Goal: Information Seeking & Learning: Learn about a topic

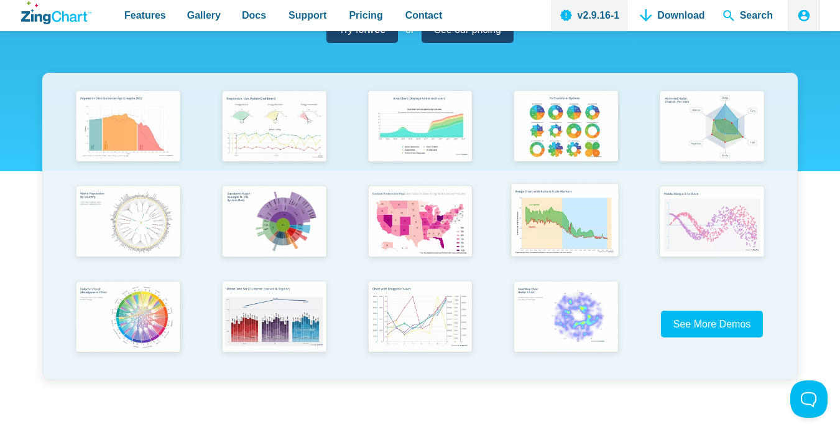
scroll to position [249, 0]
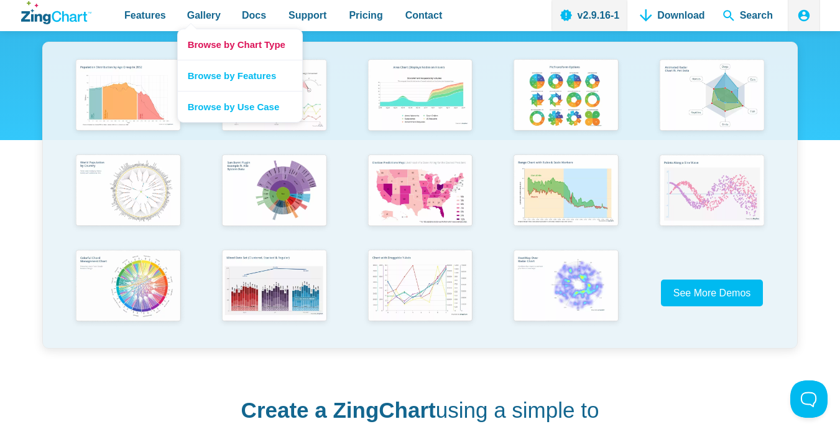
drag, startPoint x: 215, startPoint y: 44, endPoint x: 230, endPoint y: 51, distance: 17.3
click at [230, 50] on link "Browse by Chart Type" at bounding box center [240, 44] width 124 height 30
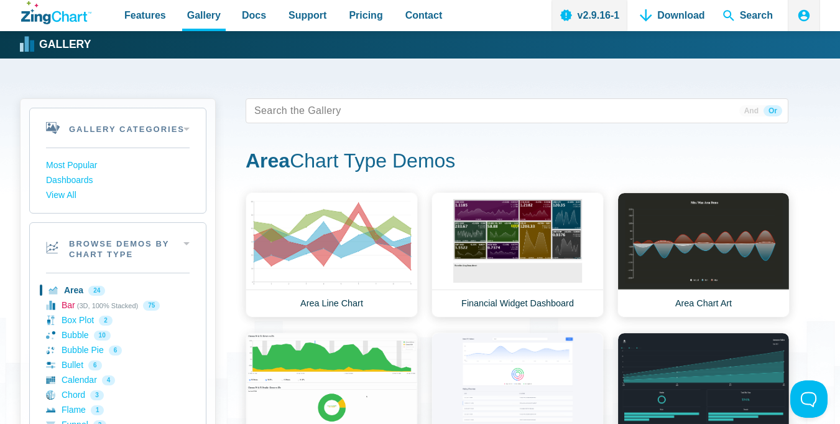
click at [90, 306] on link "Bar (3D, 100% Stacked) 75" at bounding box center [118, 305] width 144 height 15
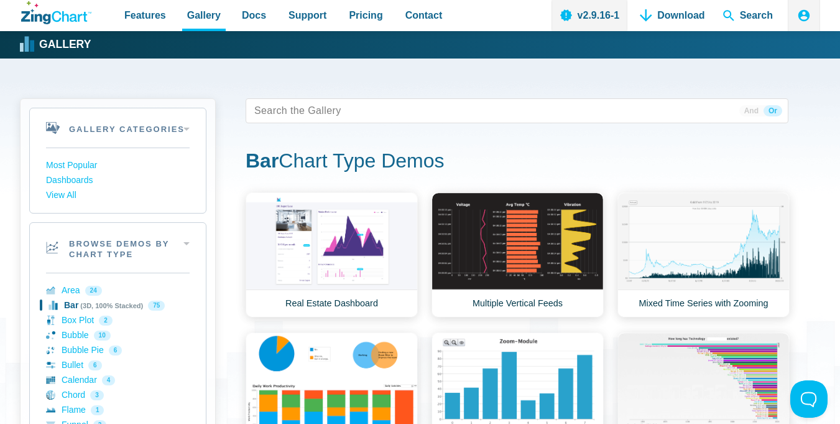
scroll to position [124, 0]
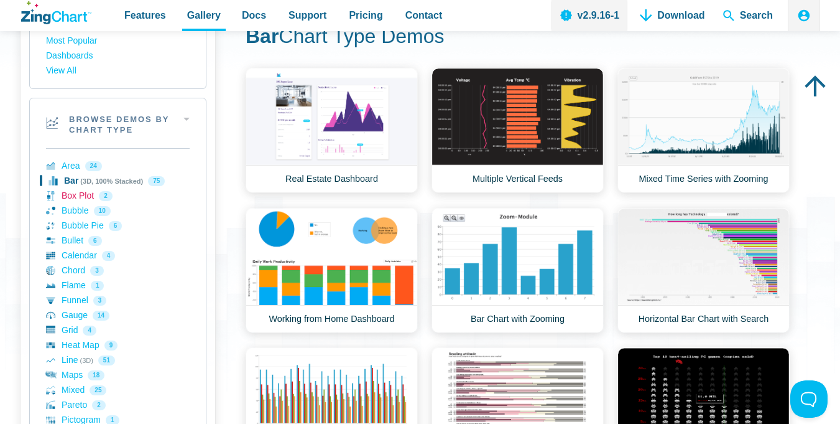
click at [82, 198] on link "Box Plot 2" at bounding box center [118, 196] width 144 height 15
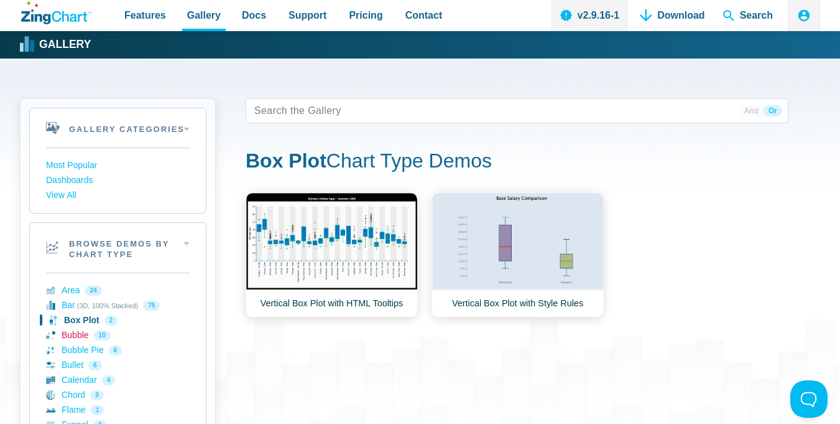
click at [84, 333] on link "Bubble 10" at bounding box center [118, 335] width 144 height 15
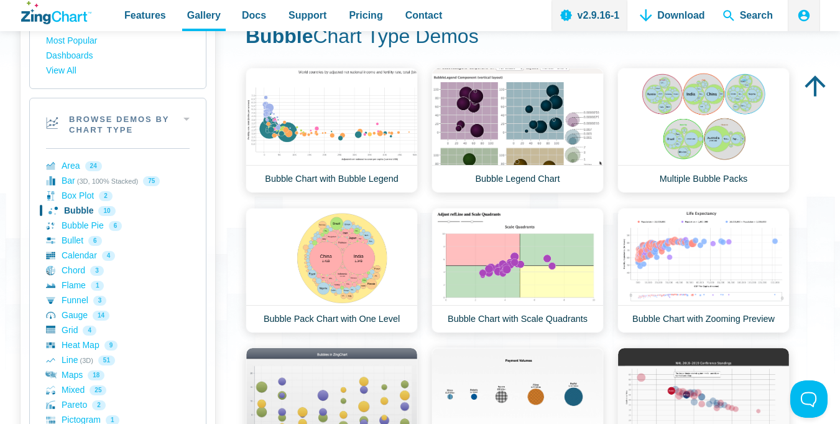
scroll to position [249, 0]
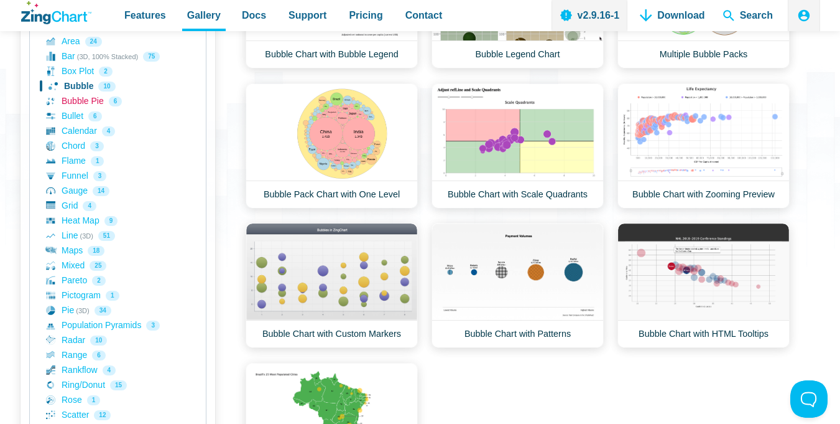
click at [77, 98] on link "Bubble Pie 6" at bounding box center [118, 101] width 144 height 15
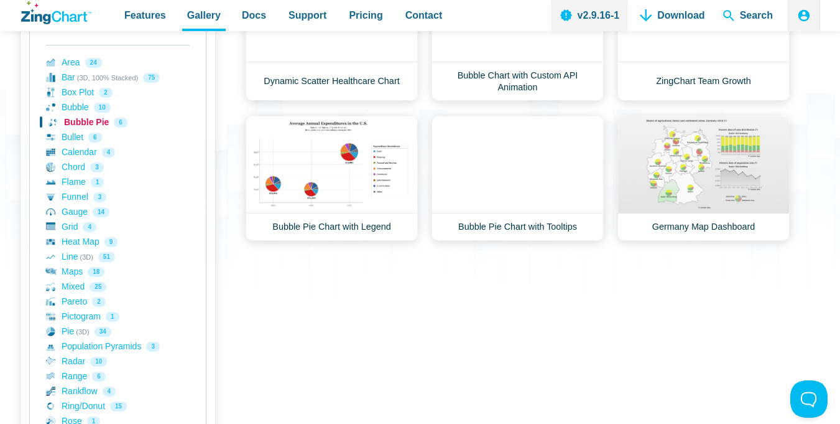
scroll to position [249, 0]
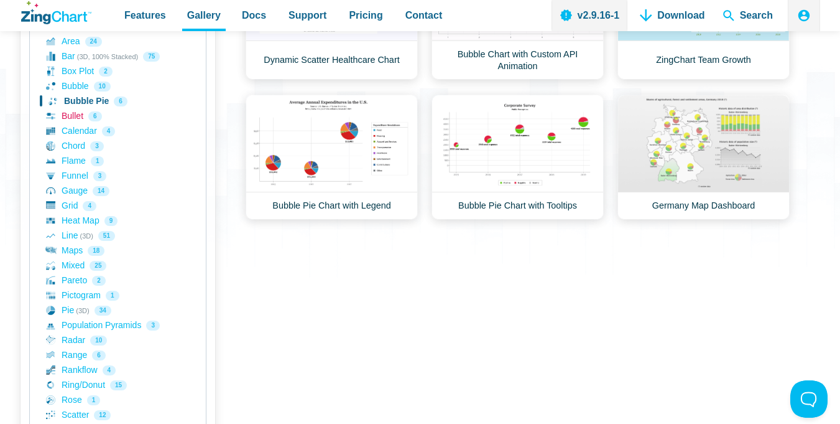
click at [77, 118] on link "Bullet 6" at bounding box center [118, 116] width 144 height 15
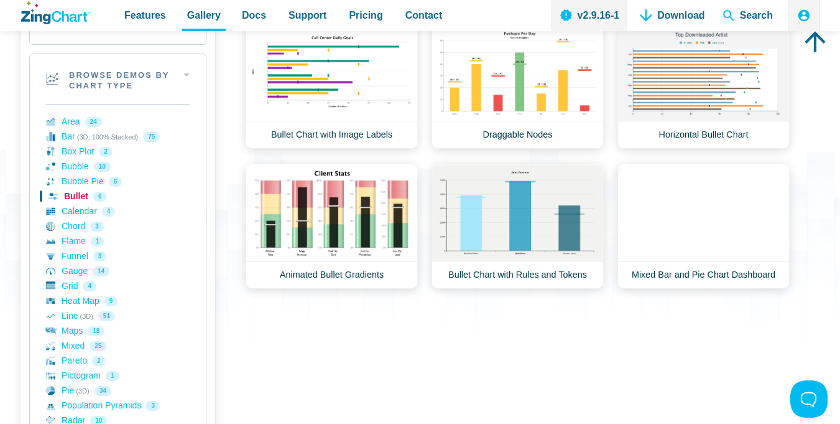
scroll to position [124, 0]
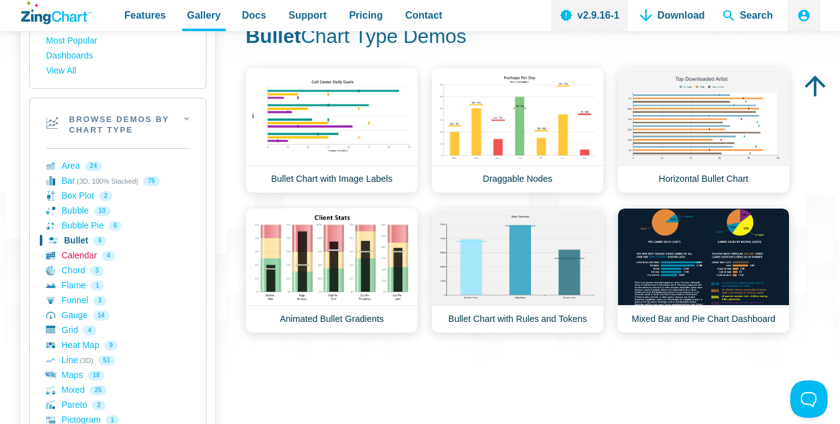
click at [85, 253] on link "Calendar 4" at bounding box center [118, 255] width 144 height 15
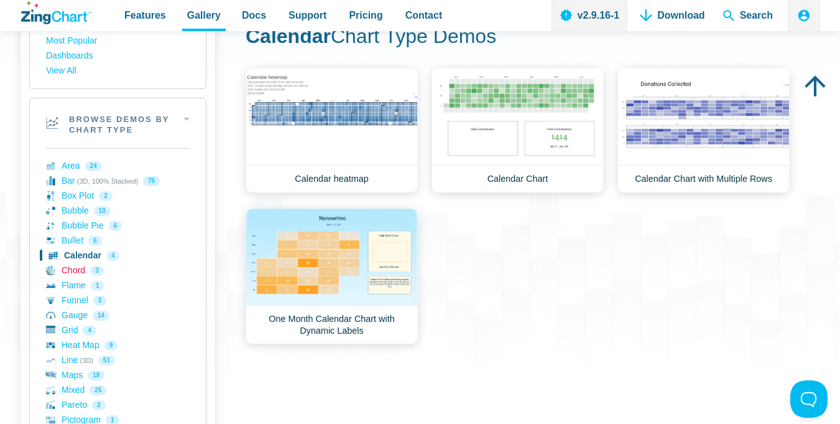
click at [75, 267] on link "Chord 3" at bounding box center [118, 270] width 144 height 15
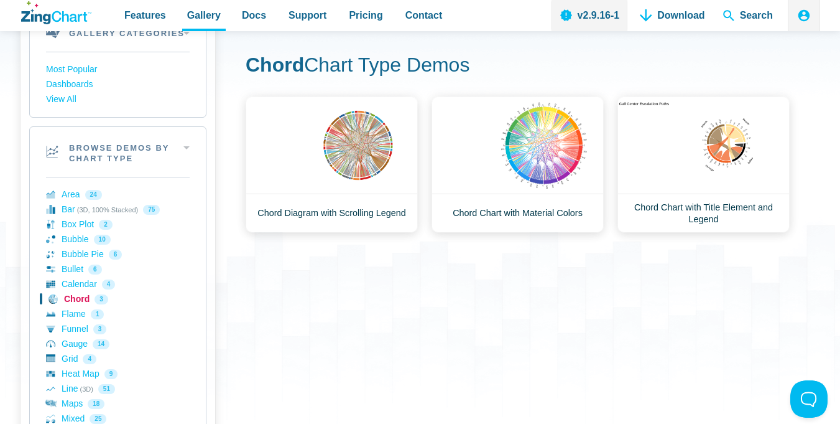
scroll to position [124, 0]
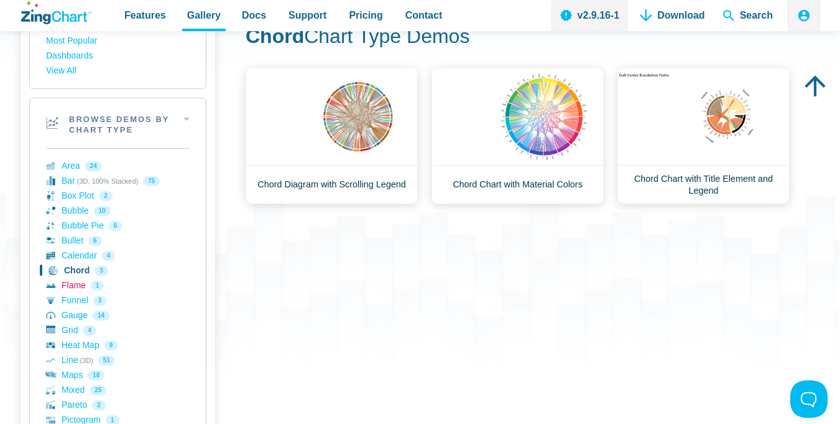
click at [80, 292] on link "Flame 1" at bounding box center [118, 285] width 144 height 15
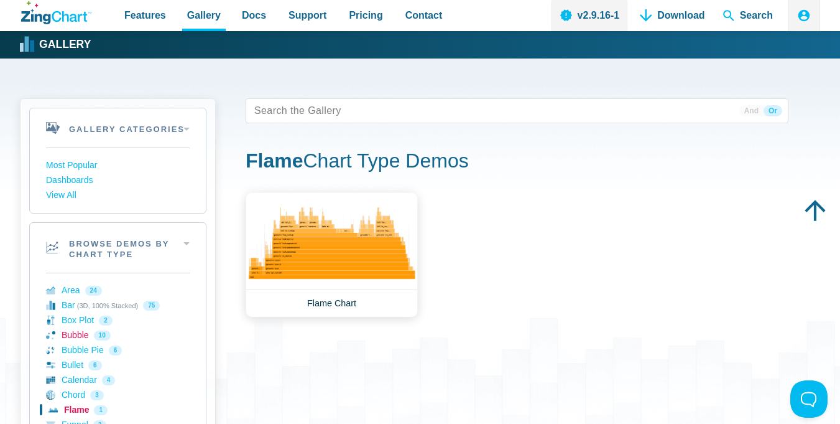
scroll to position [124, 0]
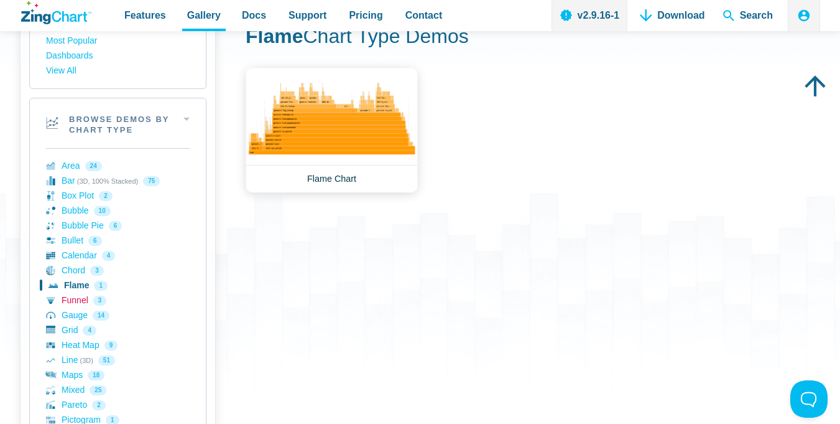
click at [84, 298] on link "Funnel 3" at bounding box center [118, 300] width 144 height 15
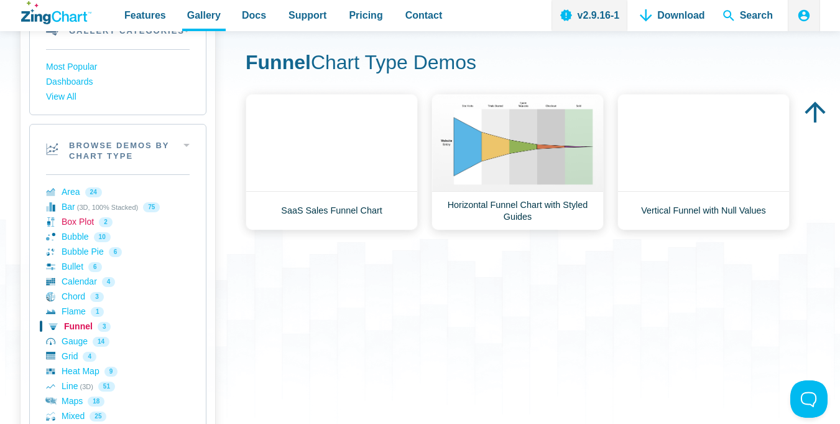
scroll to position [124, 0]
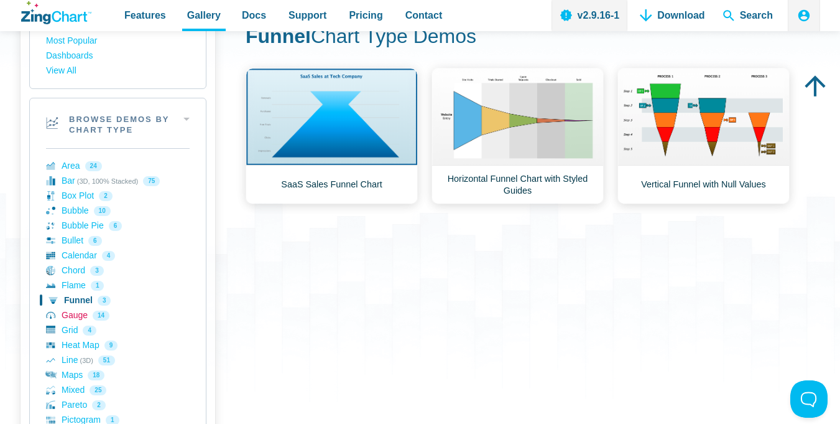
click at [75, 317] on link "Gauge 14" at bounding box center [118, 315] width 144 height 15
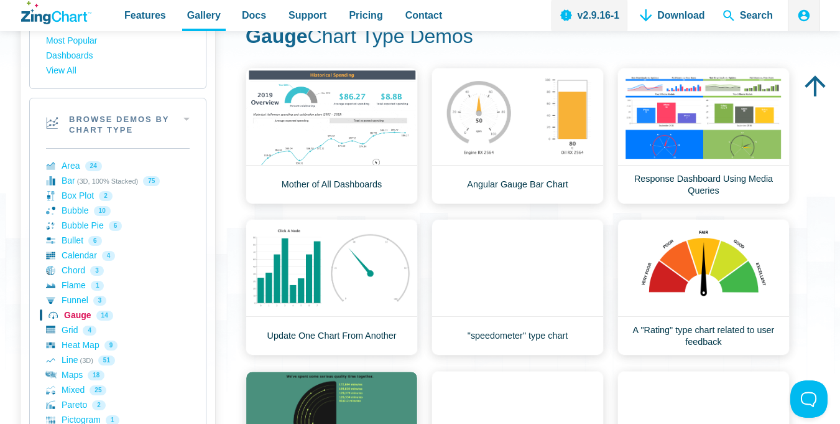
scroll to position [249, 0]
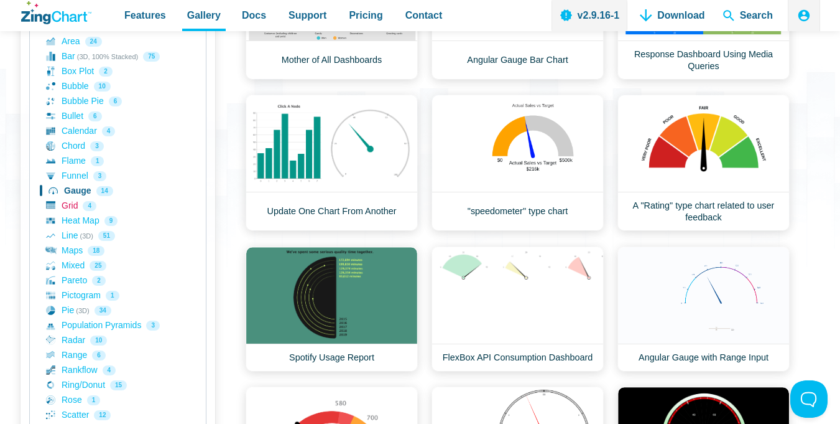
click at [71, 204] on link "Grid 4" at bounding box center [118, 205] width 144 height 15
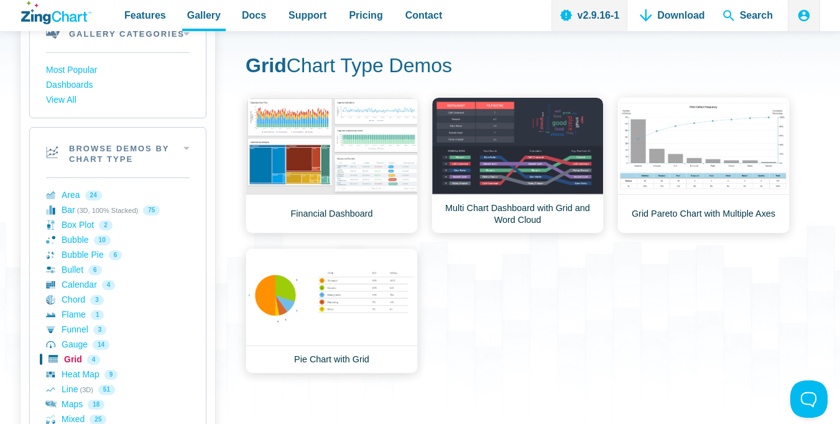
scroll to position [124, 0]
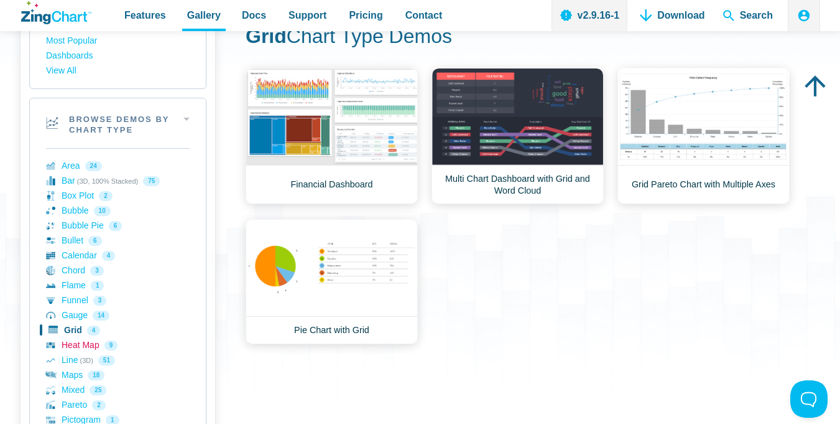
click at [68, 346] on link "Heat Map 9" at bounding box center [118, 345] width 144 height 15
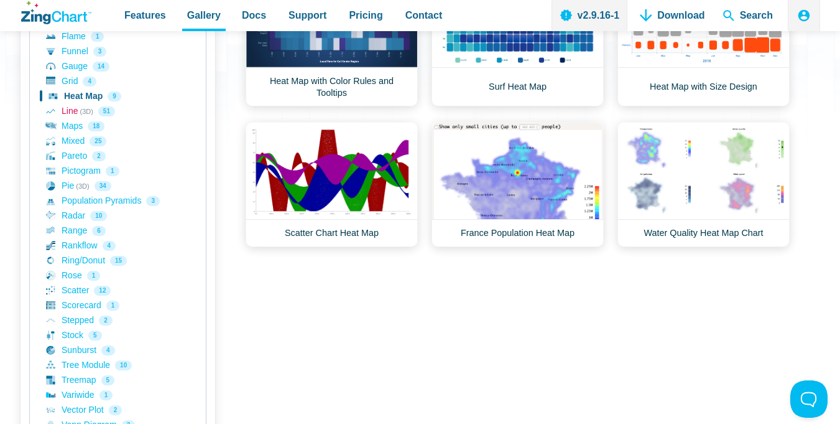
click at [72, 109] on link "Line (3D) 51" at bounding box center [118, 111] width 144 height 15
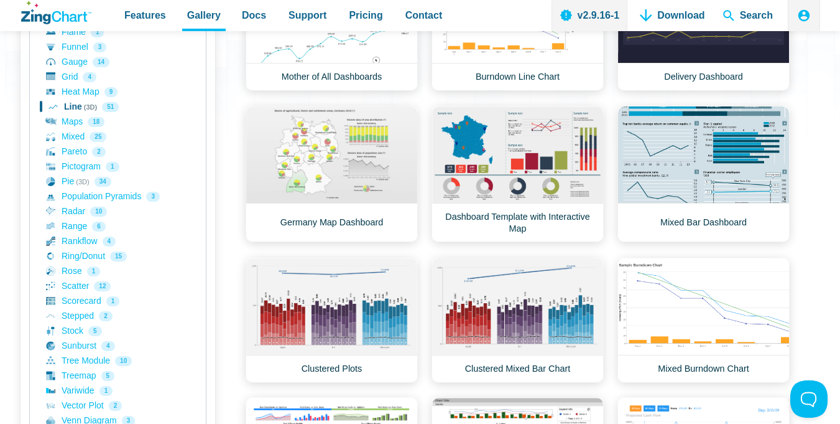
scroll to position [373, 0]
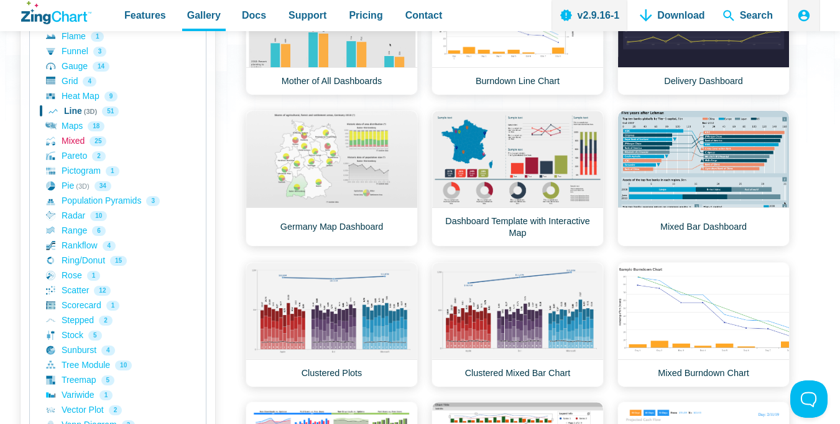
click at [76, 141] on link "Mixed 25" at bounding box center [118, 141] width 144 height 15
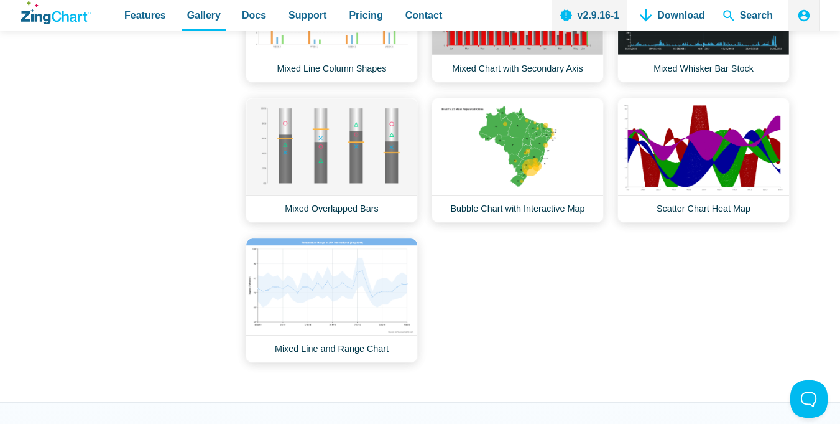
scroll to position [249, 0]
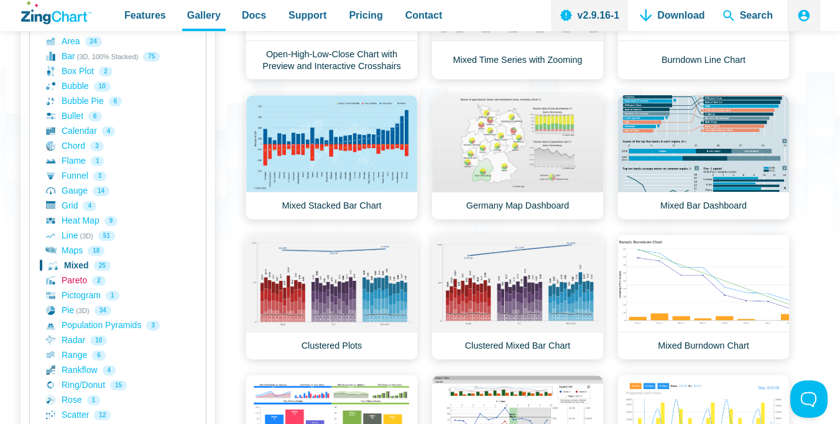
click at [73, 278] on link "Pareto 2" at bounding box center [118, 280] width 144 height 15
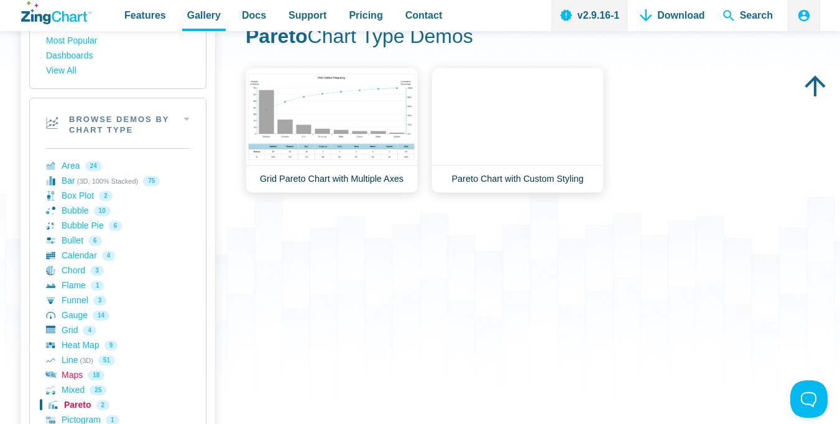
scroll to position [373, 0]
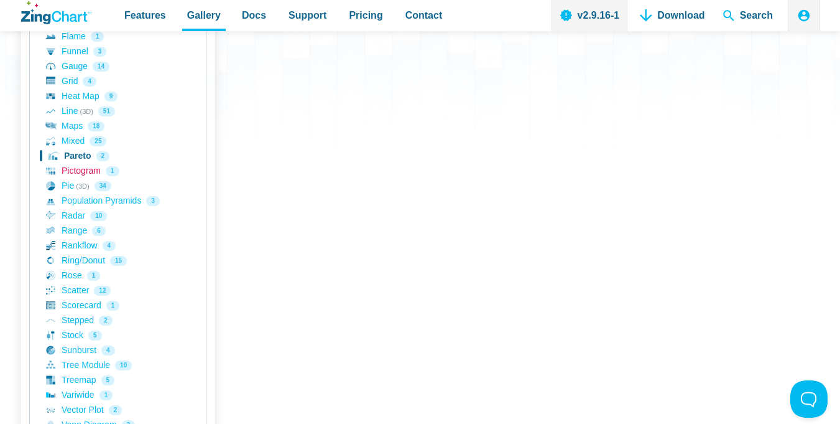
click at [84, 172] on link "Pictogram 1" at bounding box center [118, 171] width 144 height 15
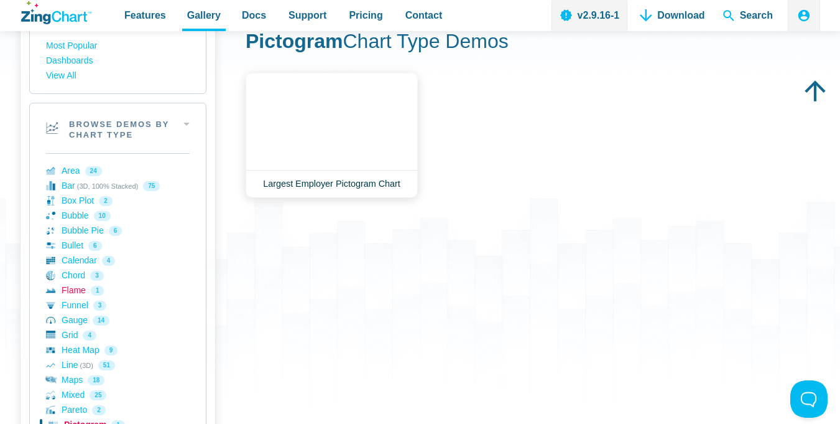
scroll to position [249, 0]
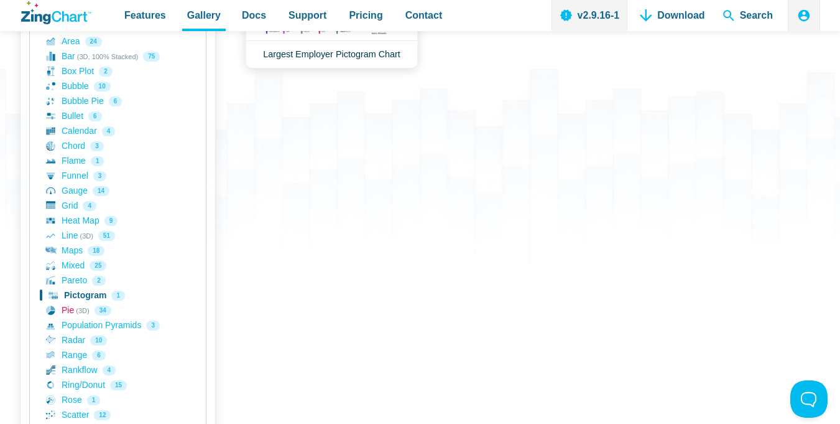
click at [75, 309] on link "Pie (3D) 34" at bounding box center [118, 310] width 144 height 15
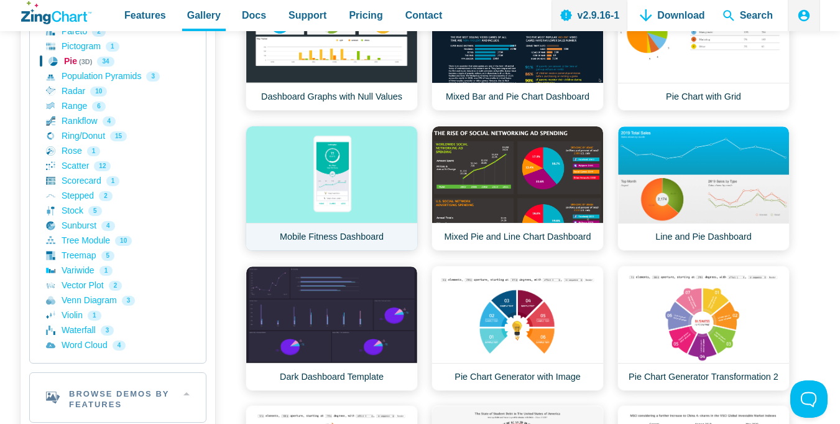
scroll to position [373, 0]
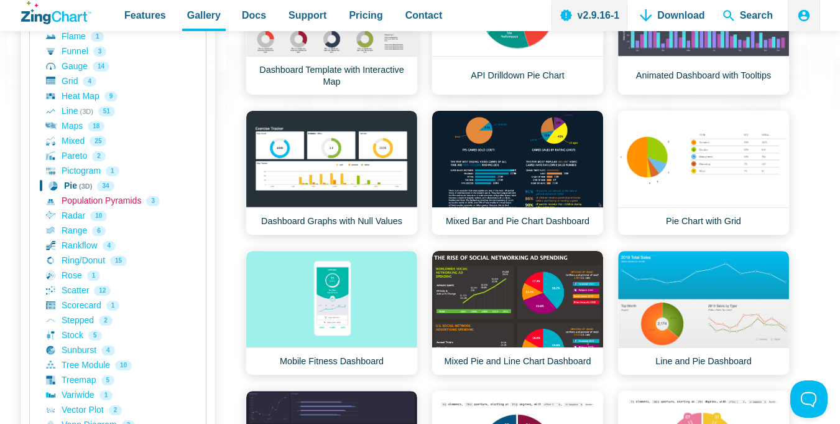
click at [120, 199] on link "Population Pyramids 3" at bounding box center [118, 200] width 144 height 15
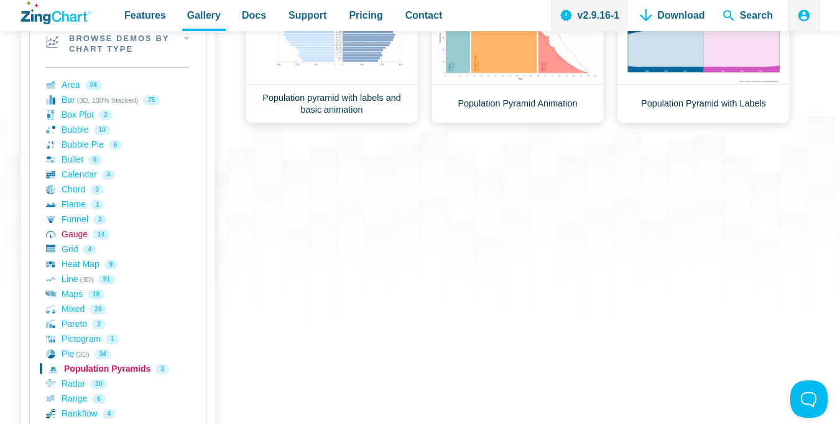
scroll to position [249, 0]
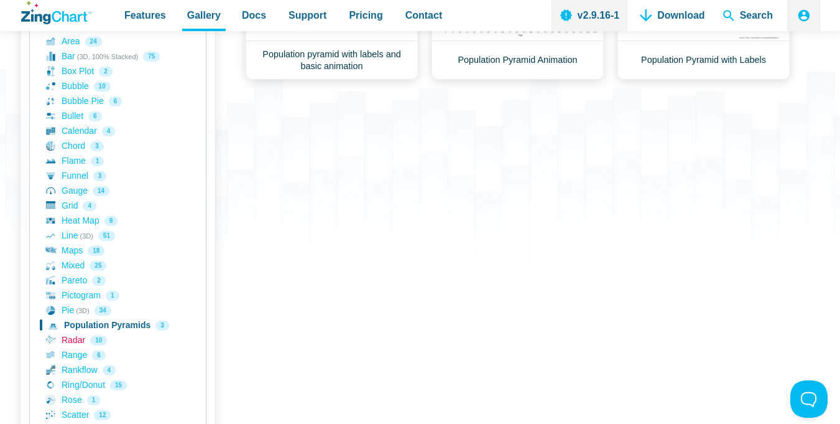
click at [80, 338] on link "Radar 10" at bounding box center [118, 340] width 144 height 15
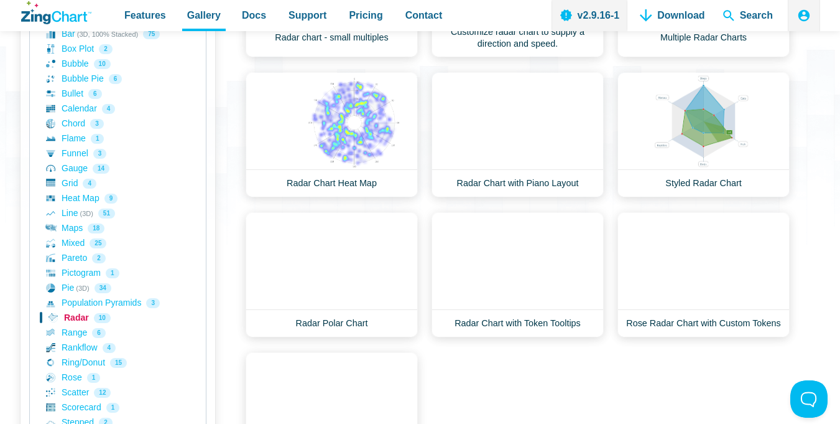
scroll to position [373, 0]
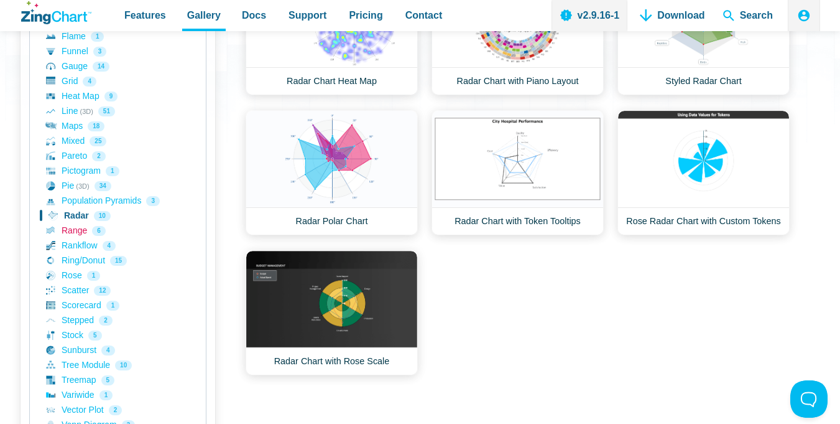
click at [77, 233] on link "Range 6" at bounding box center [118, 230] width 144 height 15
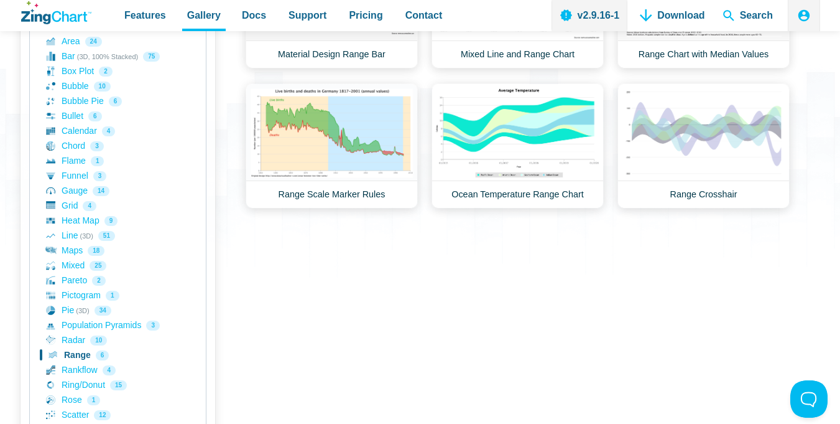
scroll to position [373, 0]
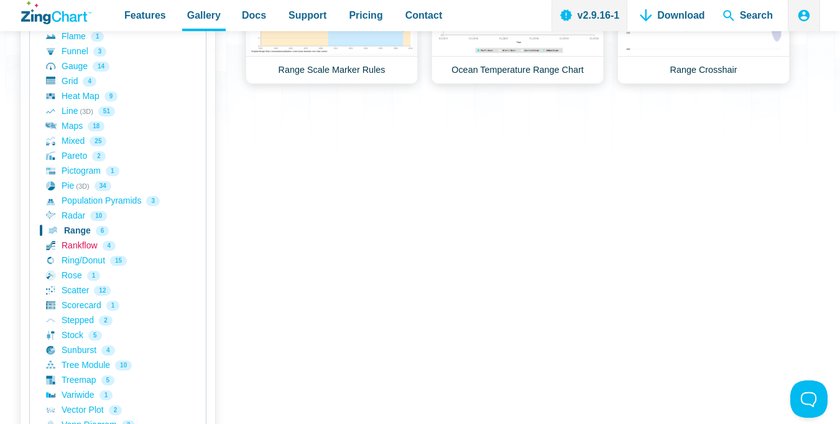
click at [83, 245] on link "Rankflow 4" at bounding box center [118, 245] width 144 height 15
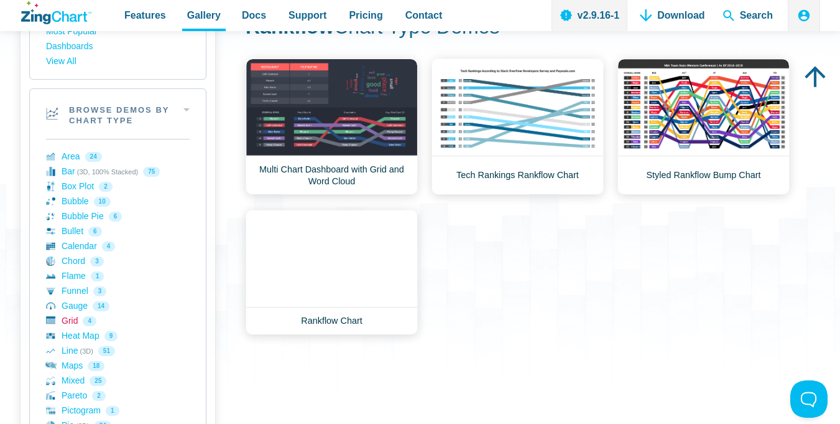
scroll to position [373, 0]
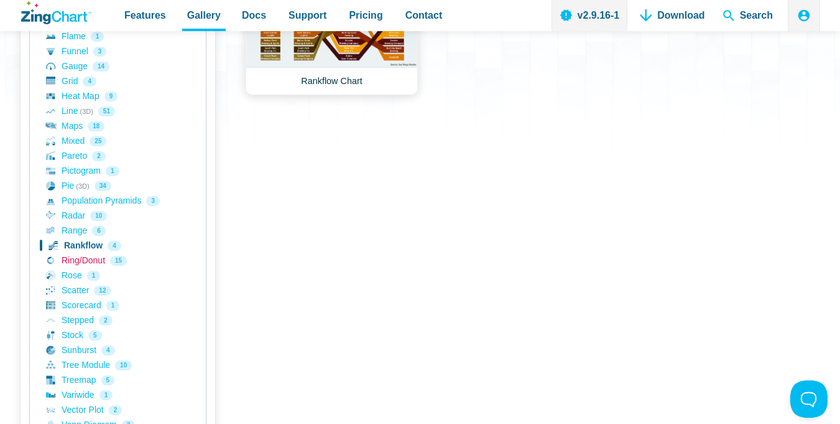
click at [86, 256] on link "Ring/Donut 15" at bounding box center [118, 260] width 144 height 15
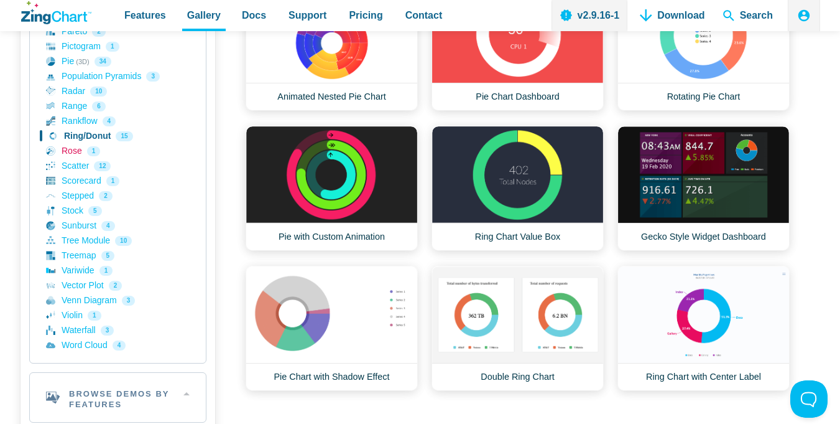
click at [70, 144] on link "Rose 1" at bounding box center [118, 151] width 144 height 15
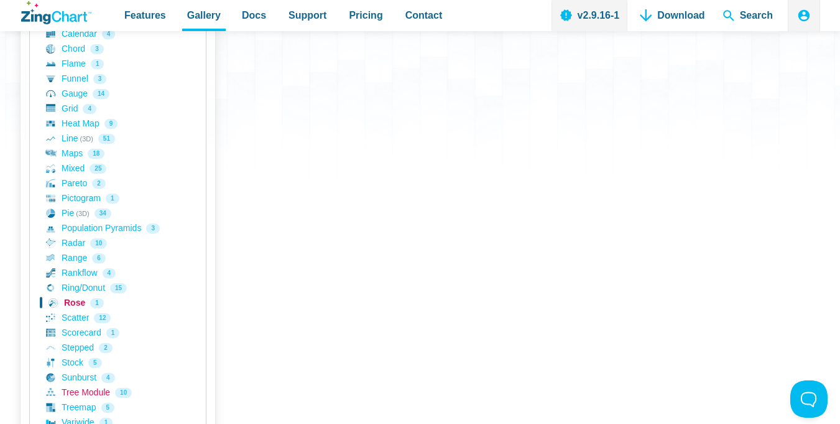
scroll to position [373, 0]
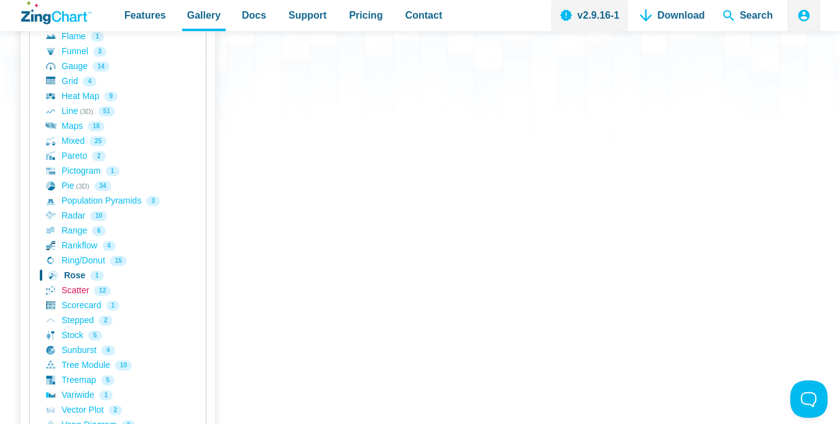
click at [73, 294] on link "Scatter 12" at bounding box center [118, 290] width 144 height 15
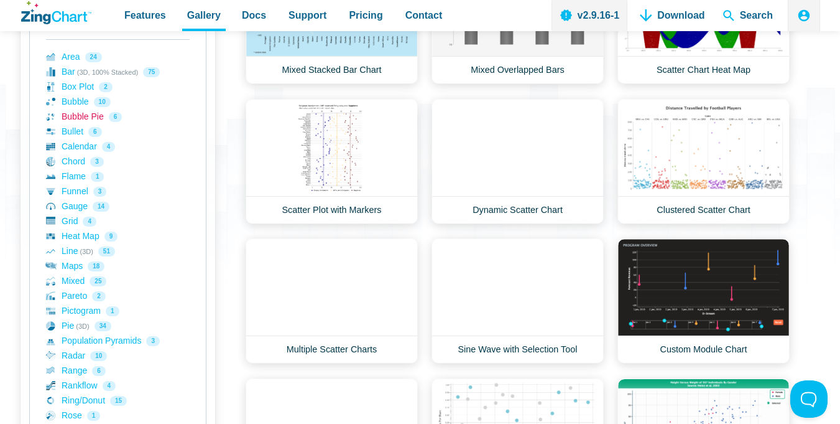
scroll to position [249, 0]
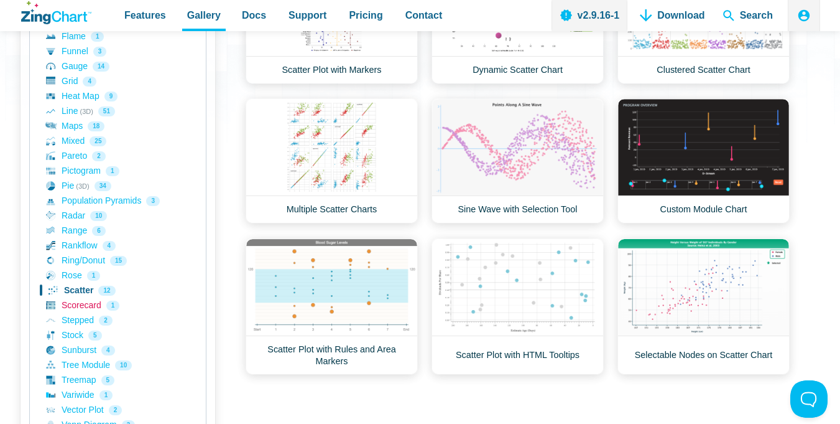
click at [84, 301] on link "Scorecard 1" at bounding box center [118, 305] width 144 height 15
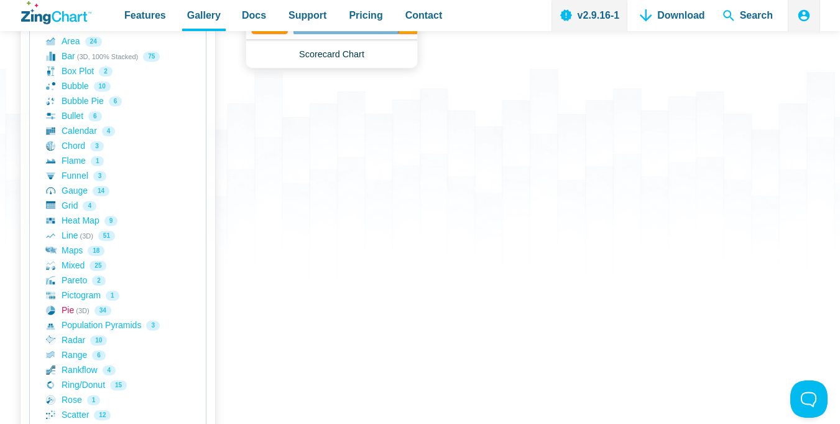
click at [68, 311] on link "Pie (3D) 34" at bounding box center [118, 310] width 144 height 15
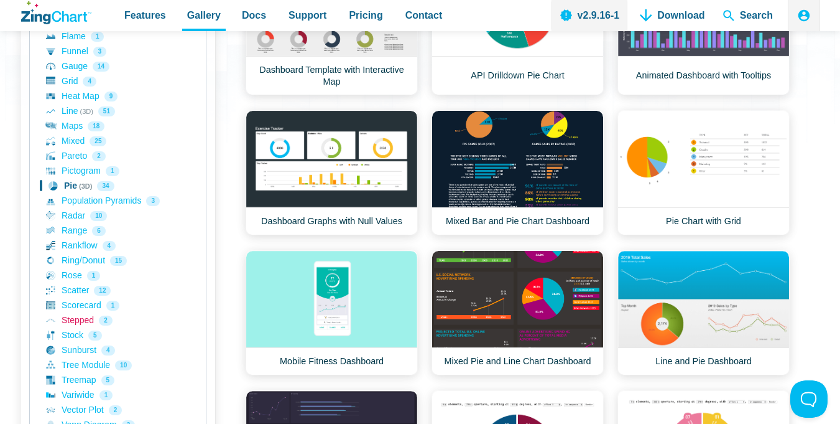
click at [81, 320] on link "Stepped 2" at bounding box center [118, 320] width 144 height 15
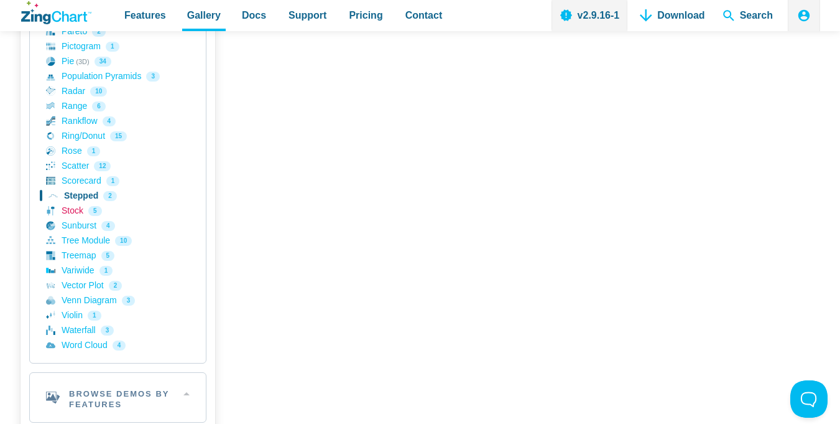
click at [72, 210] on link "Stock 5" at bounding box center [118, 210] width 144 height 15
click at [80, 228] on link "Sunburst 4" at bounding box center [118, 225] width 144 height 15
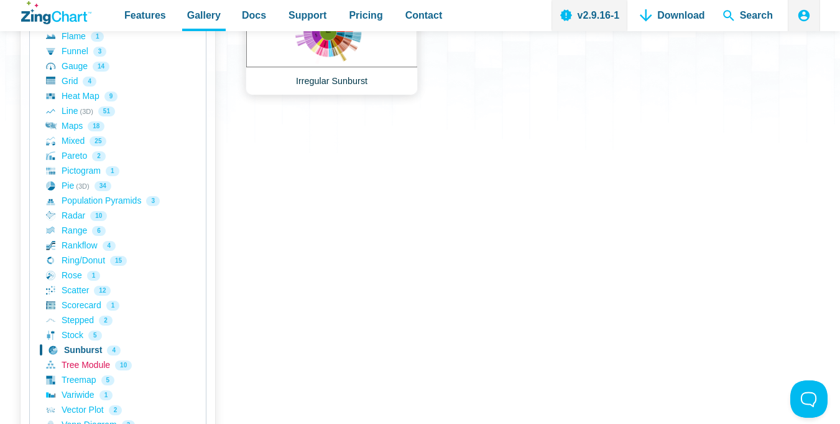
click at [90, 365] on link "Tree Module 10" at bounding box center [118, 365] width 144 height 15
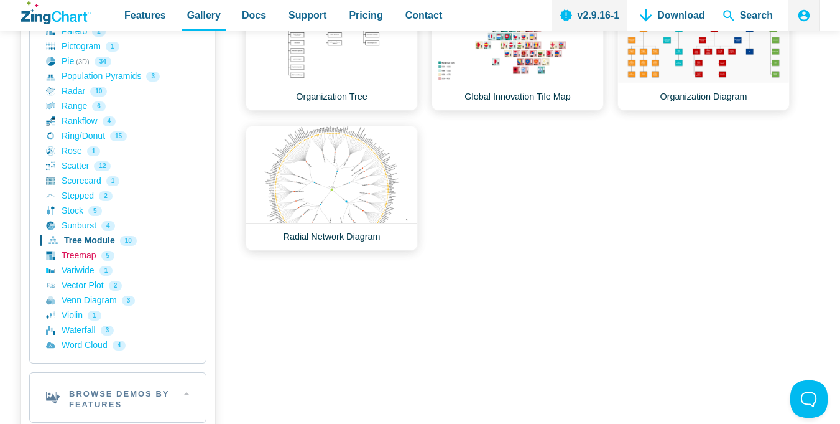
click at [83, 258] on link "Treemap 5" at bounding box center [118, 255] width 144 height 15
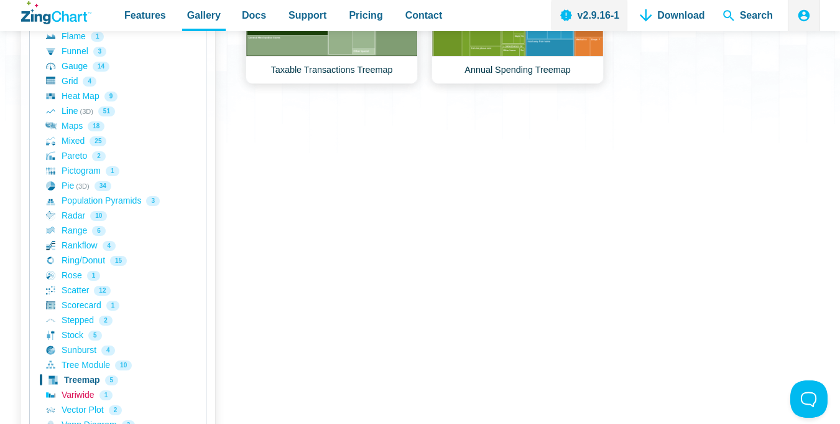
click at [79, 394] on link "Variwide 1" at bounding box center [118, 395] width 144 height 15
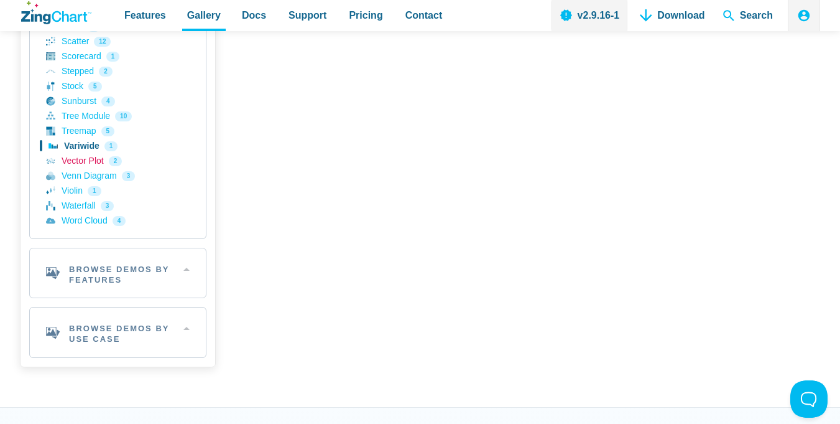
click at [78, 164] on link "Vector Plot 2" at bounding box center [118, 161] width 144 height 15
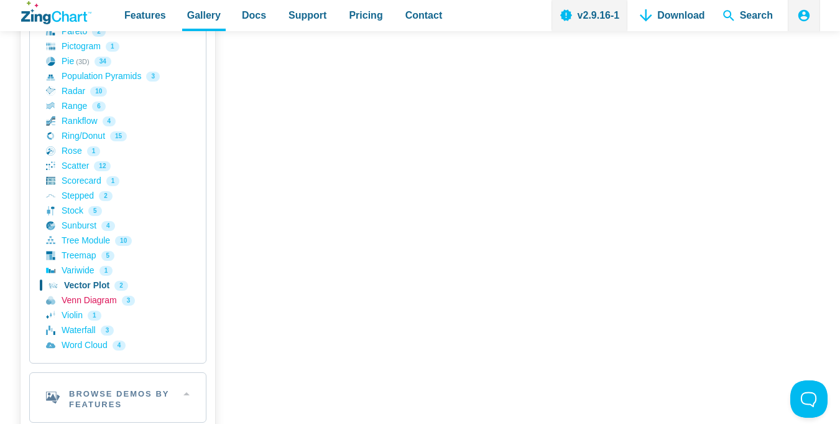
click at [103, 300] on link "Venn Diagram 3" at bounding box center [118, 300] width 144 height 15
click at [74, 317] on link "Violin 1" at bounding box center [118, 315] width 144 height 15
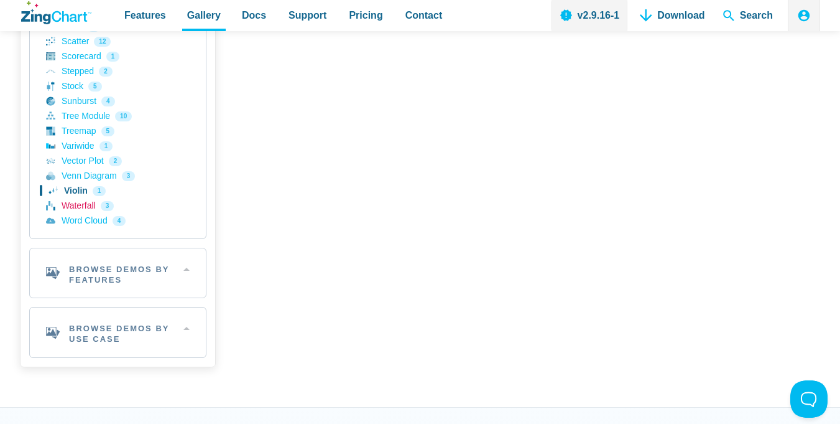
click at [81, 203] on link "Waterfall 3" at bounding box center [118, 205] width 144 height 15
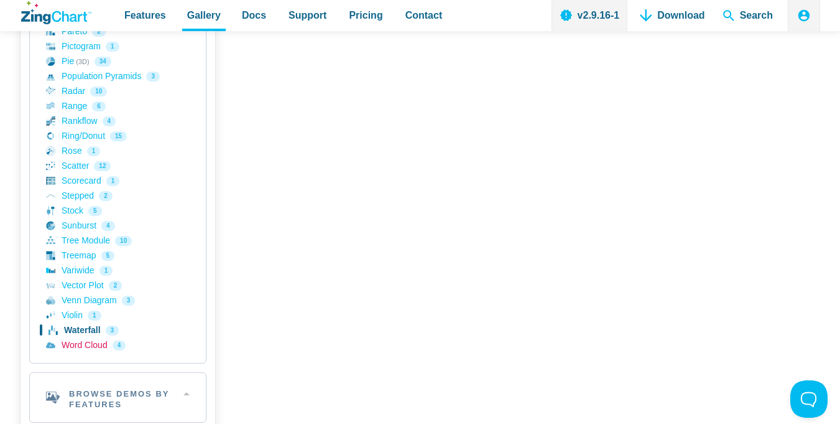
click at [91, 342] on link "Word Cloud 4" at bounding box center [118, 345] width 144 height 15
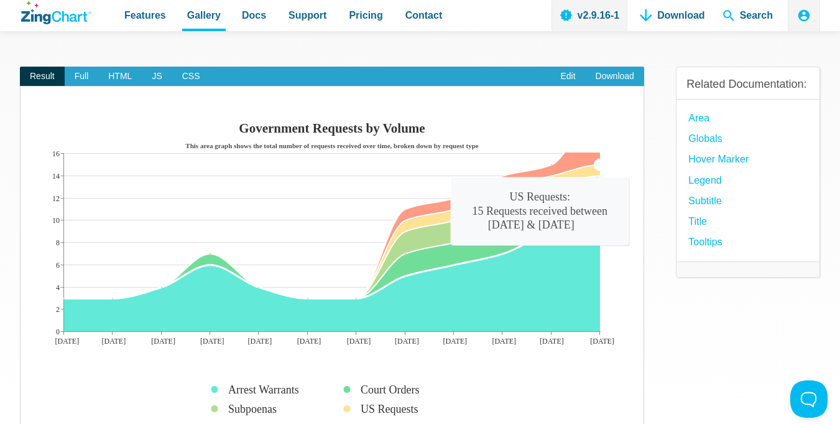
scroll to position [124, 0]
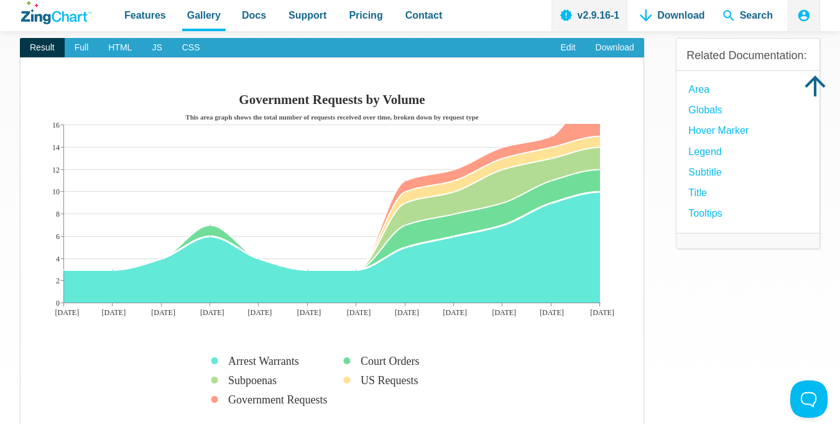
click at [464, 248] on img "App Content" at bounding box center [332, 253] width 598 height 330
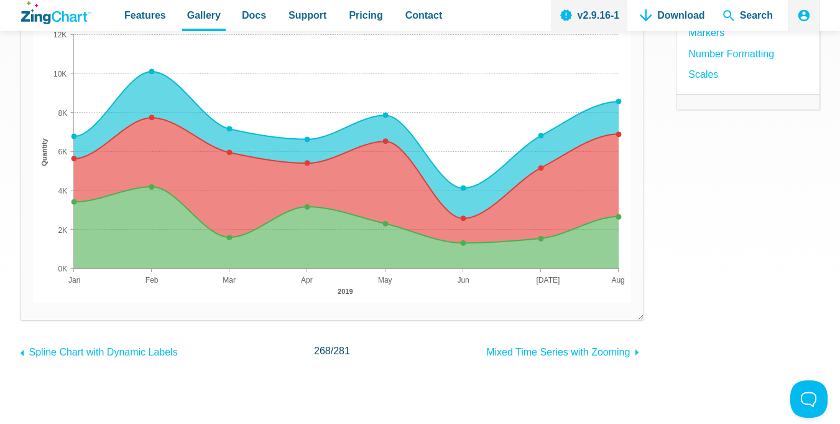
scroll to position [373, 0]
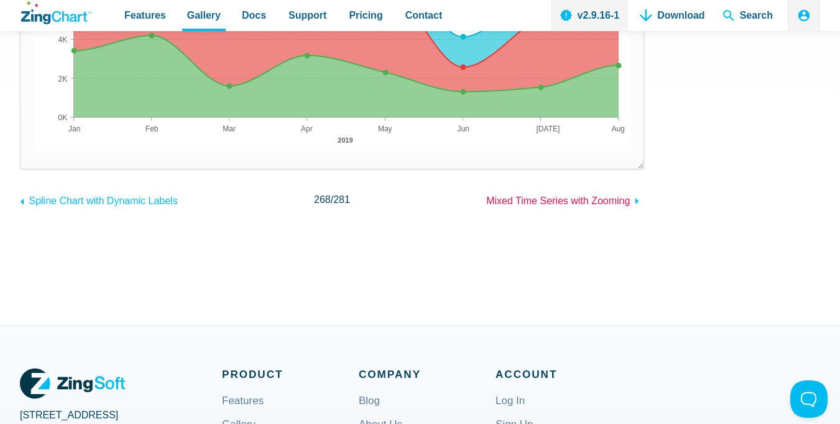
click at [542, 202] on span "Mixed Time Series with Zooming" at bounding box center [559, 200] width 144 height 11
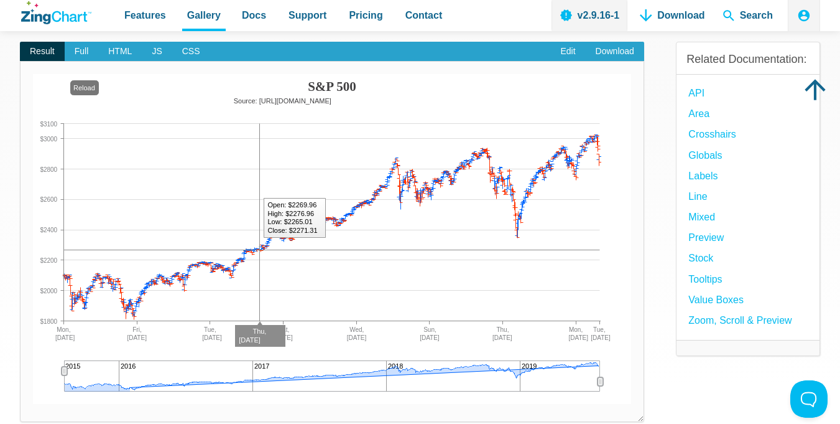
scroll to position [124, 0]
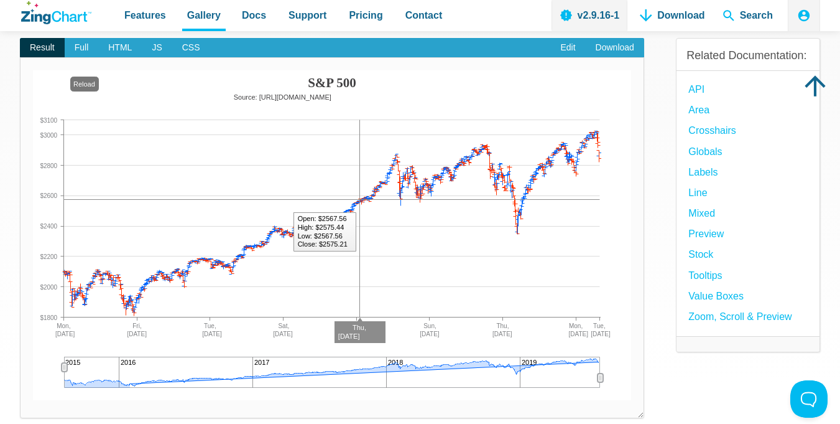
click at [360, 204] on img "App Content" at bounding box center [332, 235] width 598 height 330
click at [706, 111] on link "Area" at bounding box center [699, 109] width 21 height 17
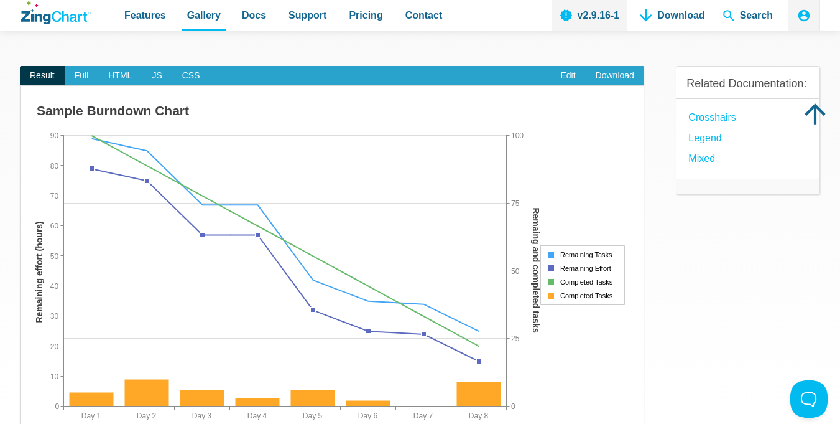
scroll to position [124, 0]
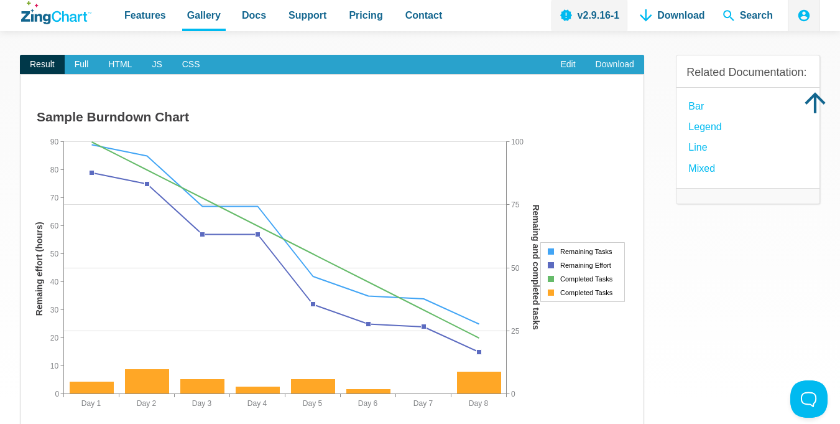
scroll to position [124, 0]
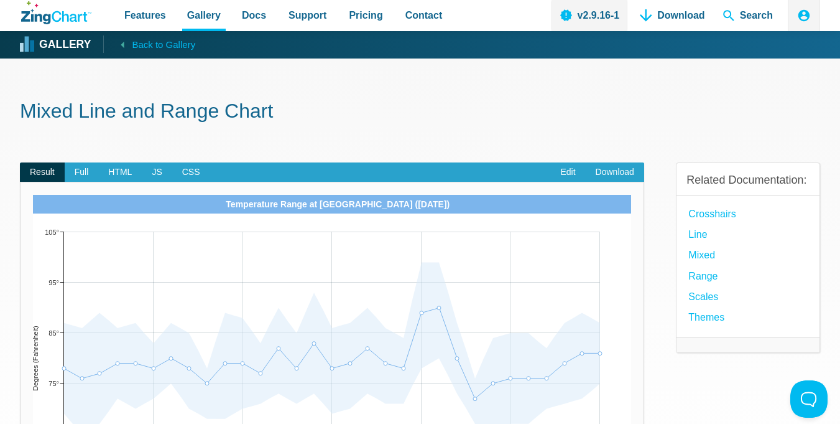
scroll to position [124, 0]
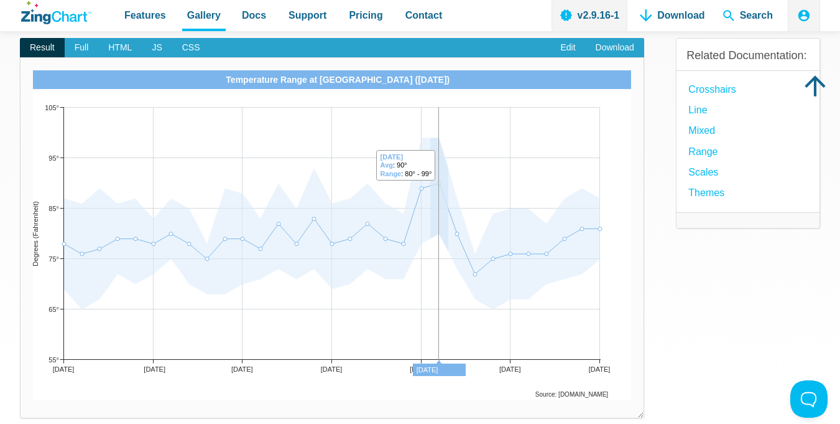
click at [33, 400] on area "App Content" at bounding box center [33, 400] width 0 height 0
click at [80, 45] on span "Full" at bounding box center [82, 48] width 34 height 20
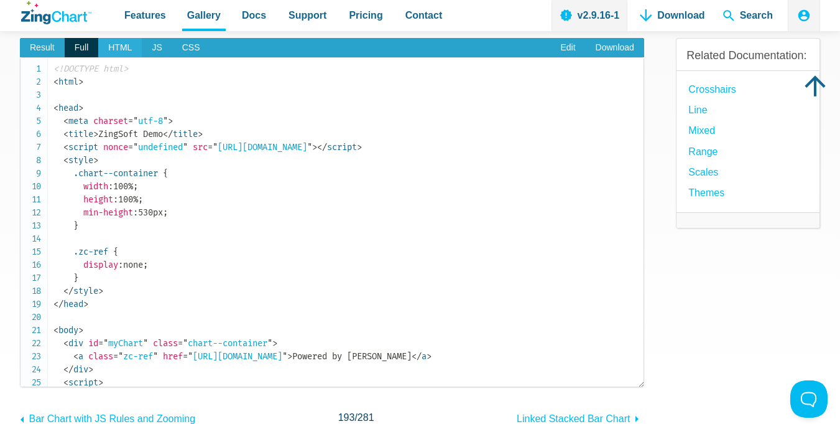
click at [109, 50] on span "HTML" at bounding box center [120, 48] width 44 height 20
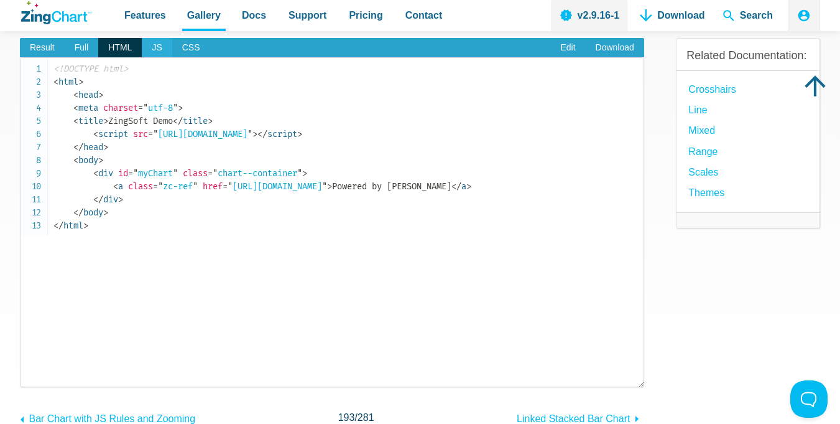
click at [145, 51] on span "JS" at bounding box center [157, 48] width 30 height 20
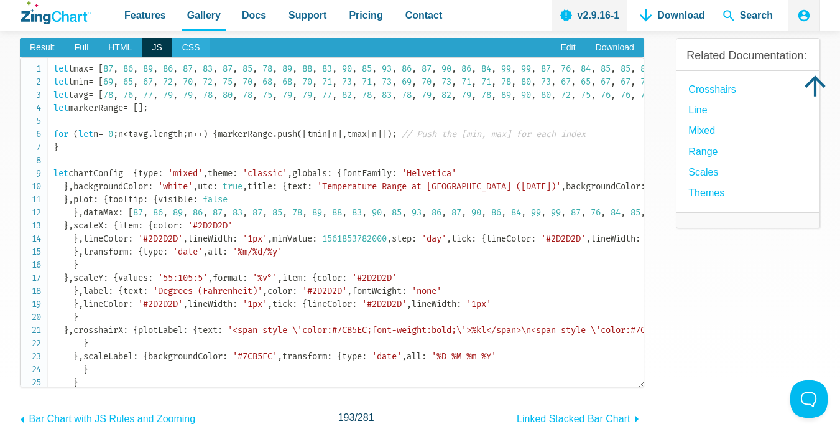
click at [181, 55] on span "CSS" at bounding box center [191, 48] width 38 height 20
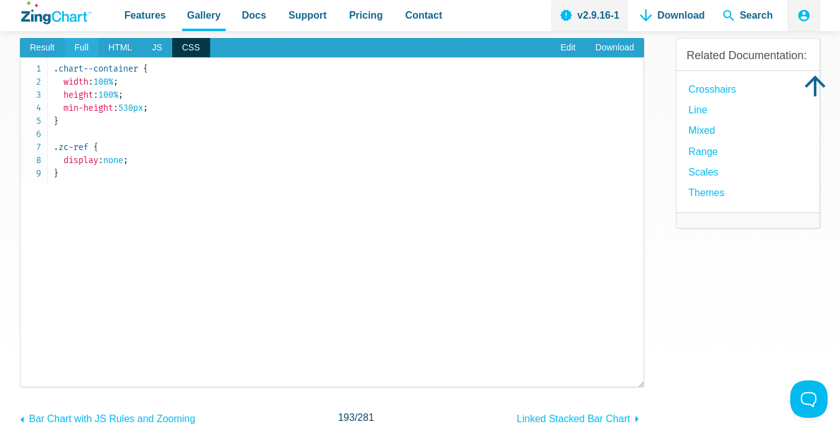
click at [75, 49] on span "Full" at bounding box center [82, 48] width 34 height 20
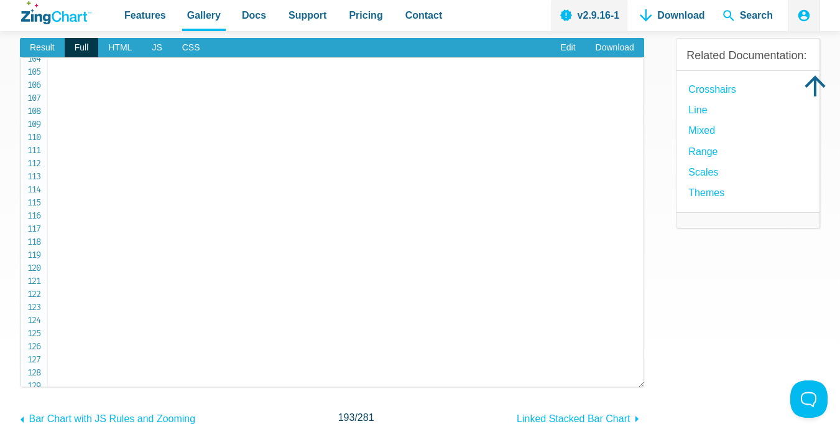
scroll to position [1369, 0]
click at [33, 53] on span "Result" at bounding box center [42, 48] width 45 height 20
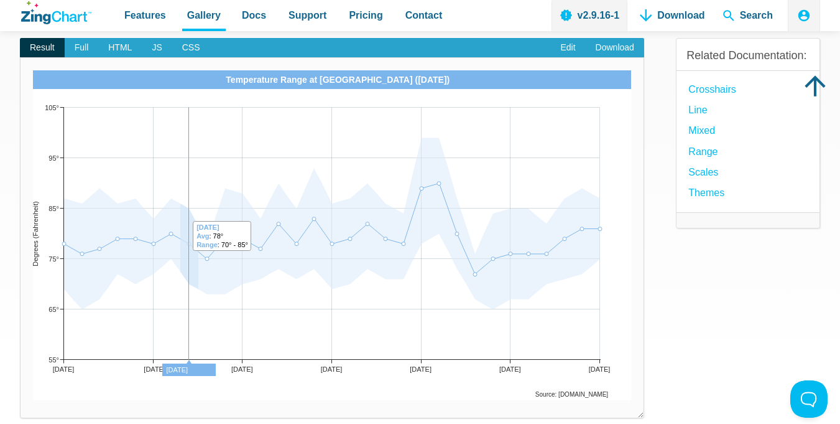
click at [33, 400] on area "App Content" at bounding box center [33, 400] width 0 height 0
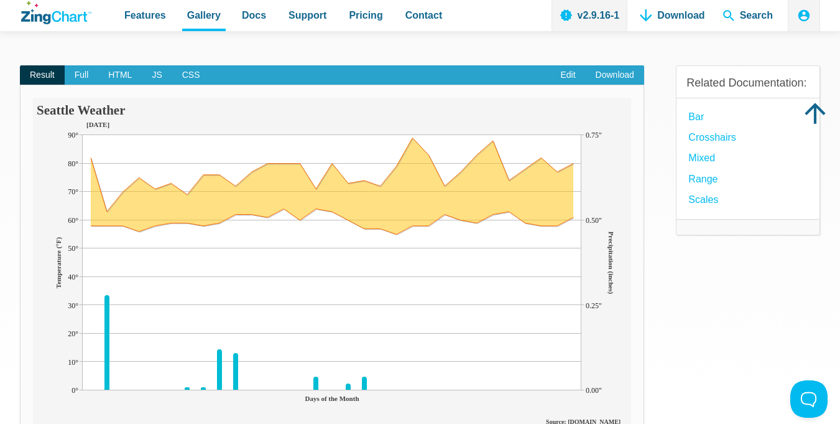
scroll to position [124, 0]
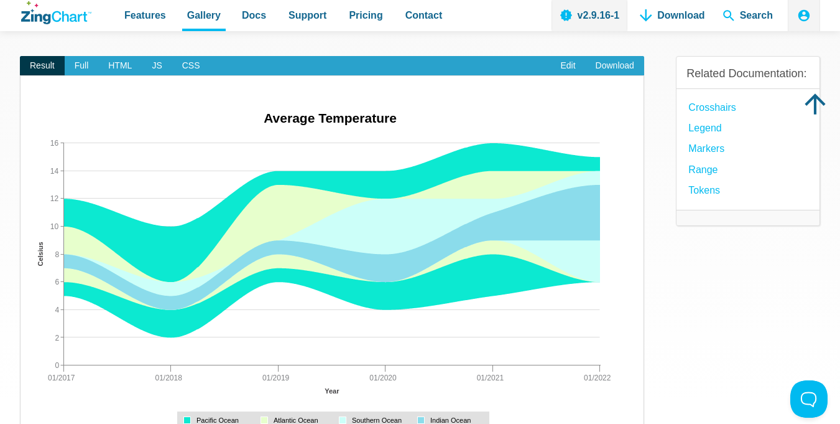
scroll to position [124, 0]
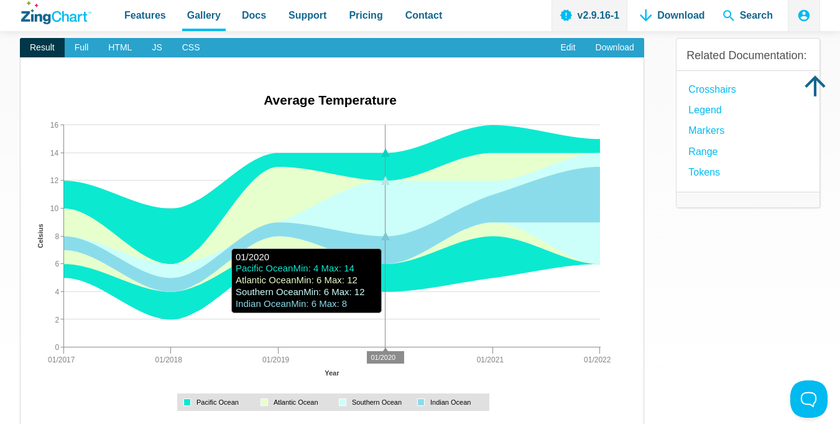
click at [33, 417] on area "App Content" at bounding box center [33, 417] width 0 height 0
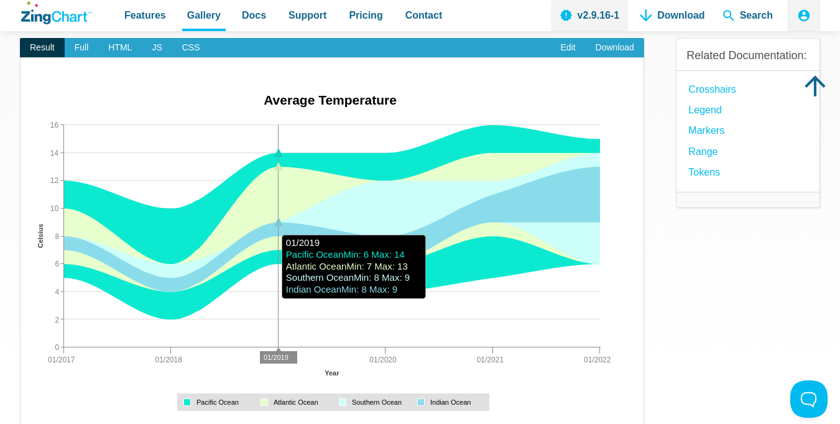
click at [33, 417] on area "App Content" at bounding box center [33, 417] width 0 height 0
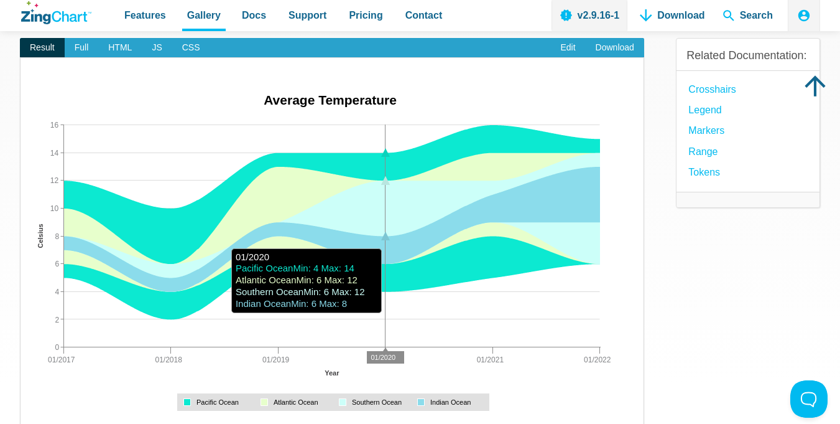
click at [33, 417] on area "App Content" at bounding box center [33, 417] width 0 height 0
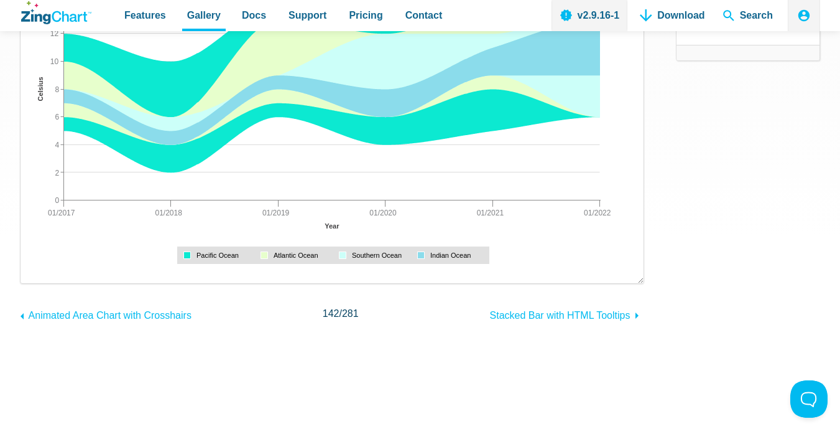
scroll to position [249, 0]
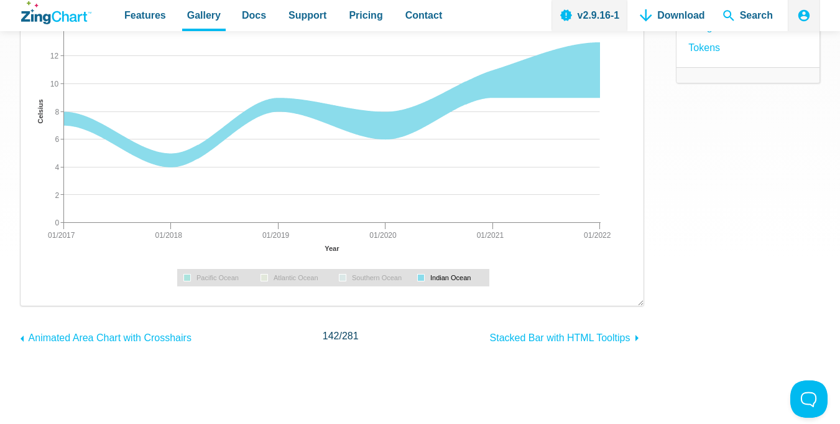
click at [462, 269] on div "App Content" at bounding box center [334, 277] width 314 height 19
